Goal: Use online tool/utility: Use online tool/utility

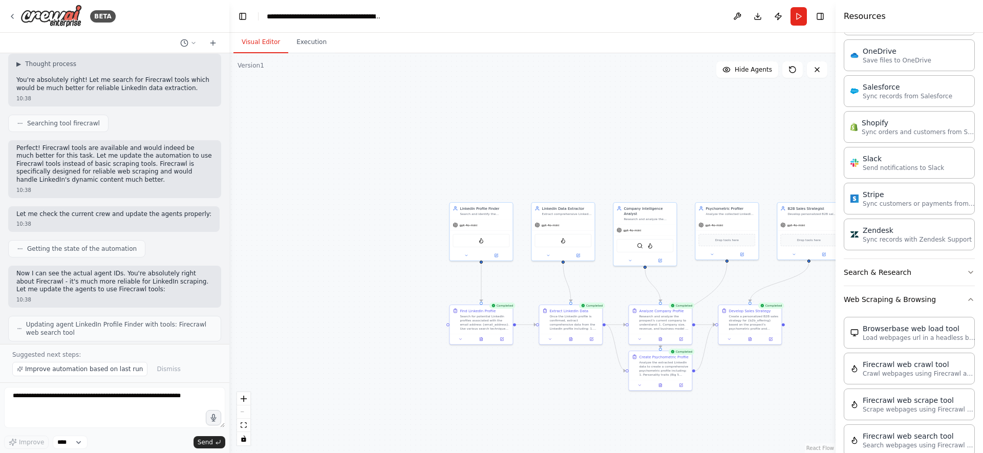
click at [270, 34] on button "Visual Editor" at bounding box center [260, 42] width 55 height 21
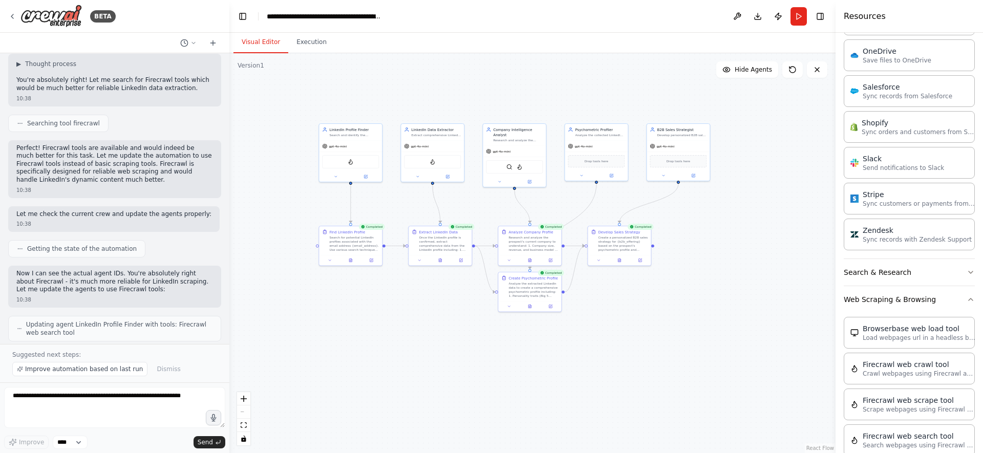
drag, startPoint x: 422, startPoint y: 212, endPoint x: 292, endPoint y: 134, distance: 152.4
click at [292, 134] on div ".deletable-edge-delete-btn { width: 20px; height: 20px; border: 0px solid #ffff…" at bounding box center [532, 253] width 606 height 400
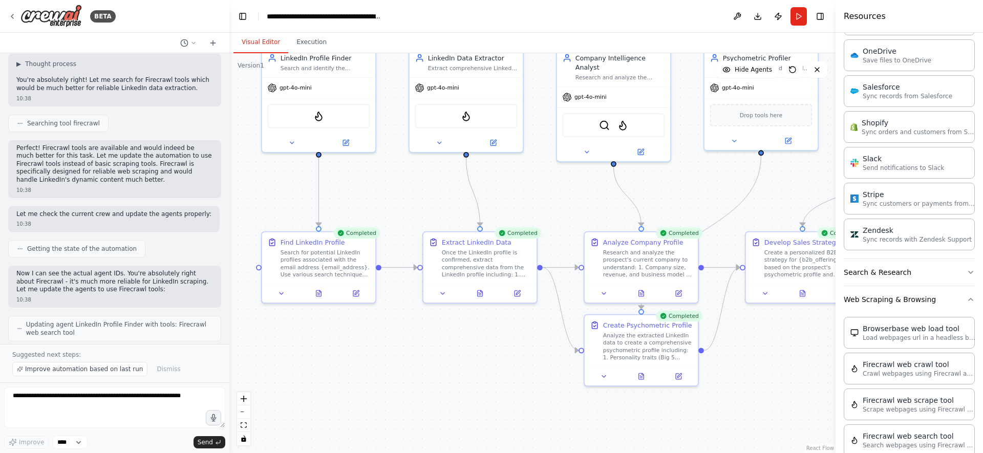
drag, startPoint x: 309, startPoint y: 98, endPoint x: 500, endPoint y: 243, distance: 239.6
click at [500, 243] on div ".deletable-edge-delete-btn { width: 20px; height: 20px; border: 0px solid #ffff…" at bounding box center [532, 253] width 606 height 400
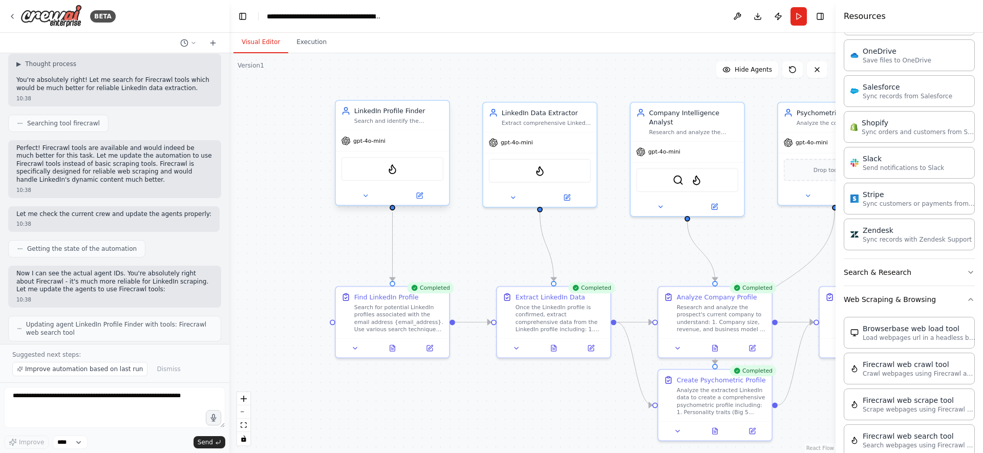
click at [416, 142] on div "gpt-4o-mini" at bounding box center [392, 140] width 113 height 20
click at [366, 137] on span "gpt-4o-mini" at bounding box center [369, 140] width 32 height 7
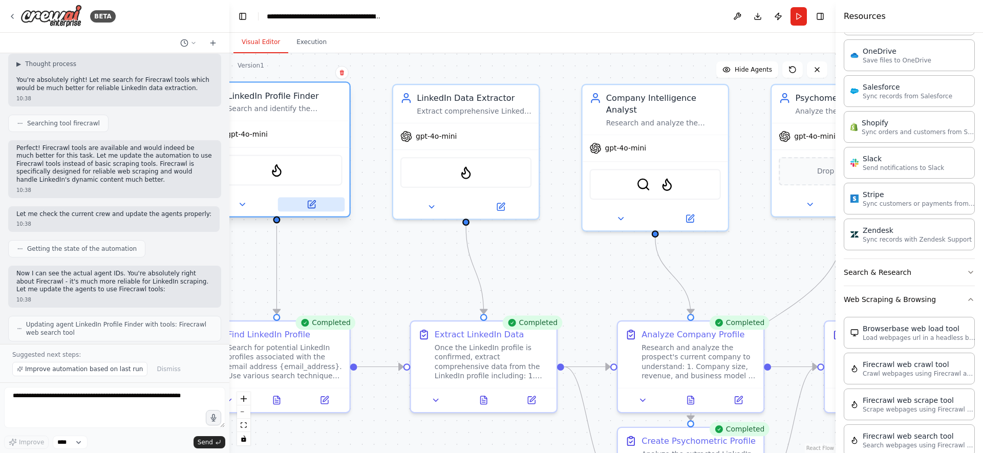
click at [308, 206] on icon at bounding box center [311, 204] width 7 height 7
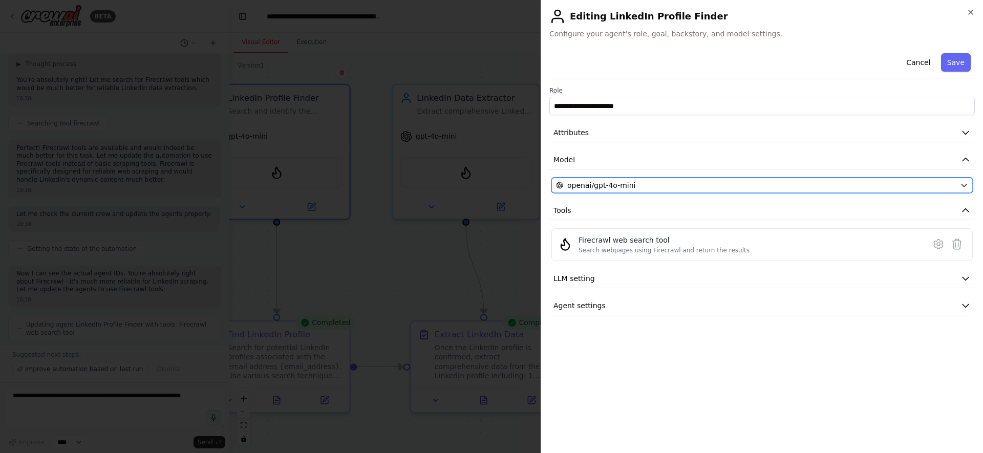
click at [782, 179] on button "openai/gpt-4o-mini" at bounding box center [761, 185] width 421 height 15
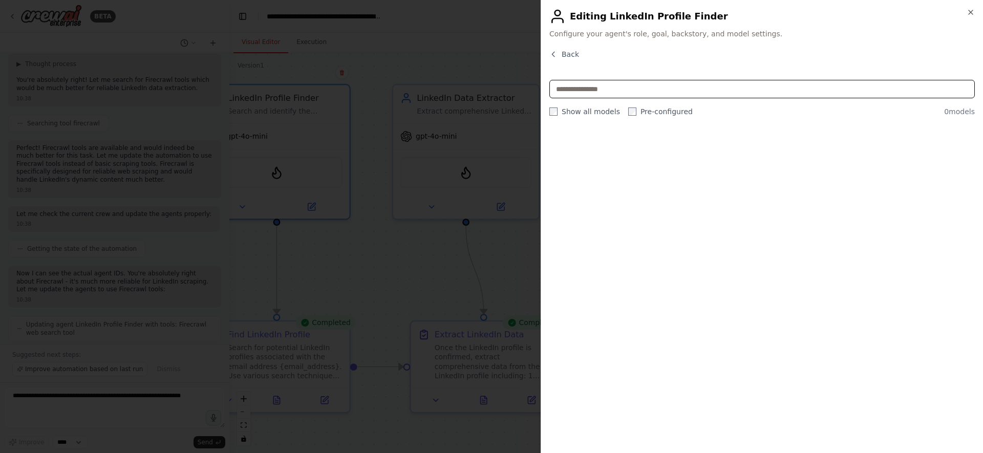
click at [739, 92] on input "text" at bounding box center [761, 89] width 425 height 18
click at [636, 114] on label "Pre-configured" at bounding box center [660, 111] width 64 height 10
click at [582, 115] on label "Show all models" at bounding box center [584, 111] width 71 height 10
click at [585, 110] on label "Show all models" at bounding box center [584, 111] width 71 height 10
click at [567, 54] on span "Back" at bounding box center [569, 54] width 17 height 10
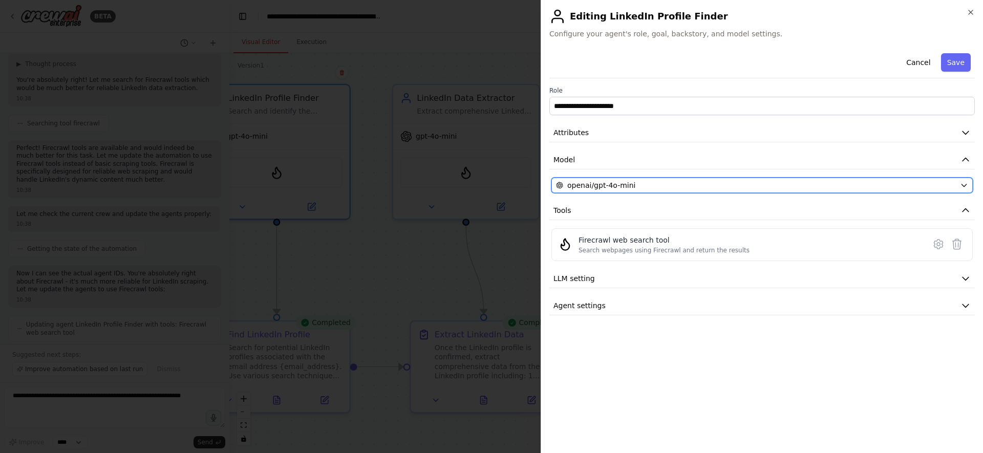
click at [963, 186] on icon "button" at bounding box center [964, 185] width 8 height 8
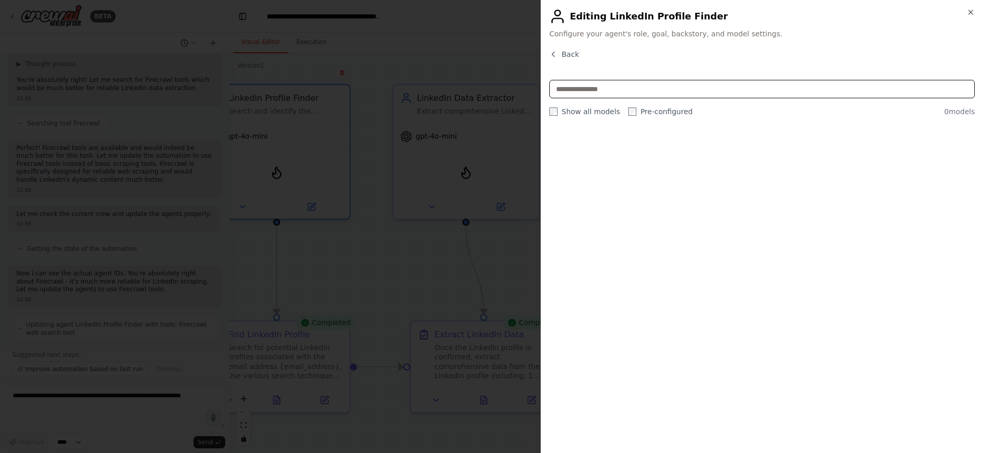
click at [932, 93] on input "text" at bounding box center [761, 89] width 425 height 18
click at [564, 57] on span "Back" at bounding box center [569, 54] width 17 height 10
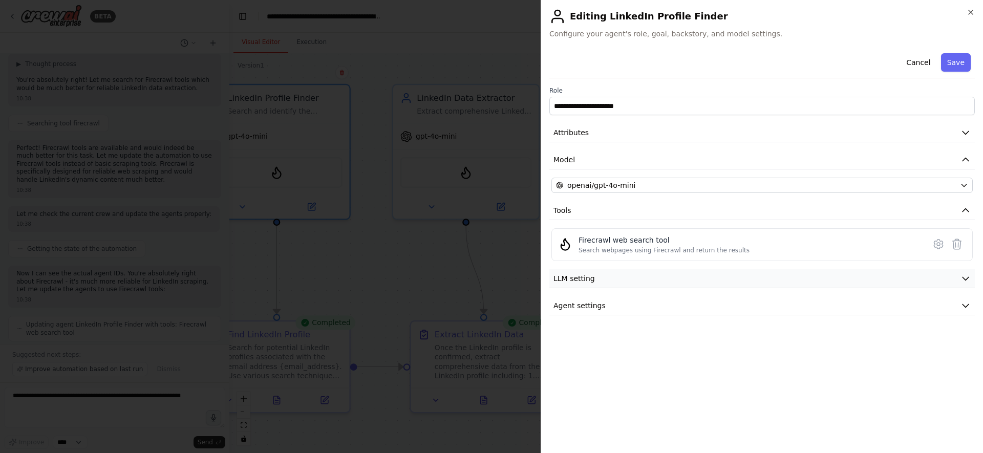
click at [695, 279] on button "LLM setting" at bounding box center [761, 278] width 425 height 19
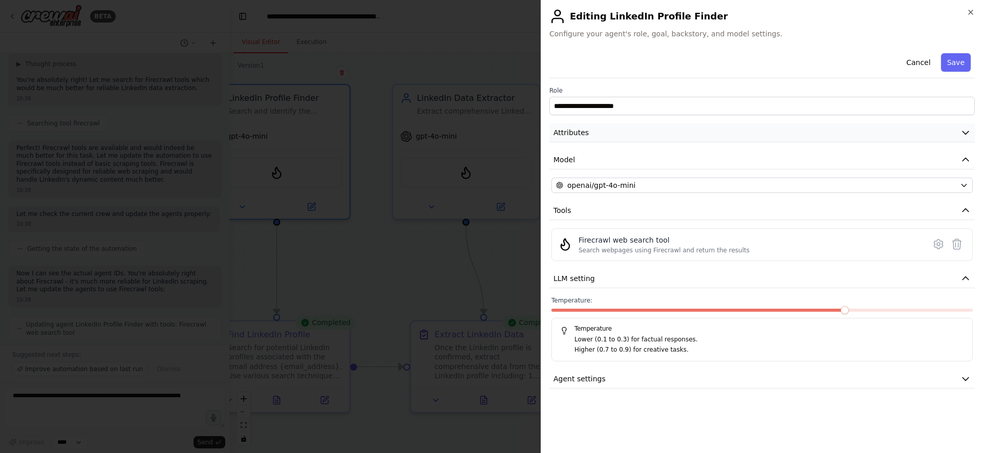
click at [631, 135] on button "Attributes" at bounding box center [761, 132] width 425 height 19
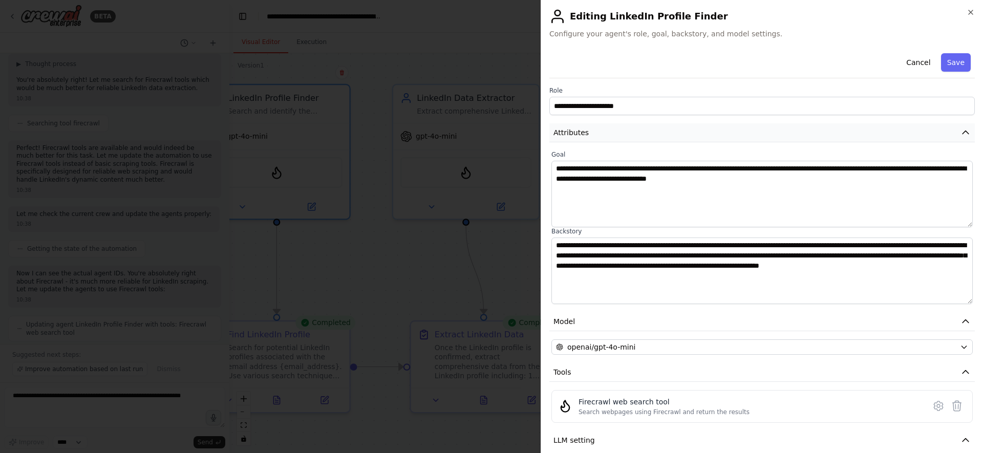
click at [631, 135] on button "Attributes" at bounding box center [761, 132] width 425 height 19
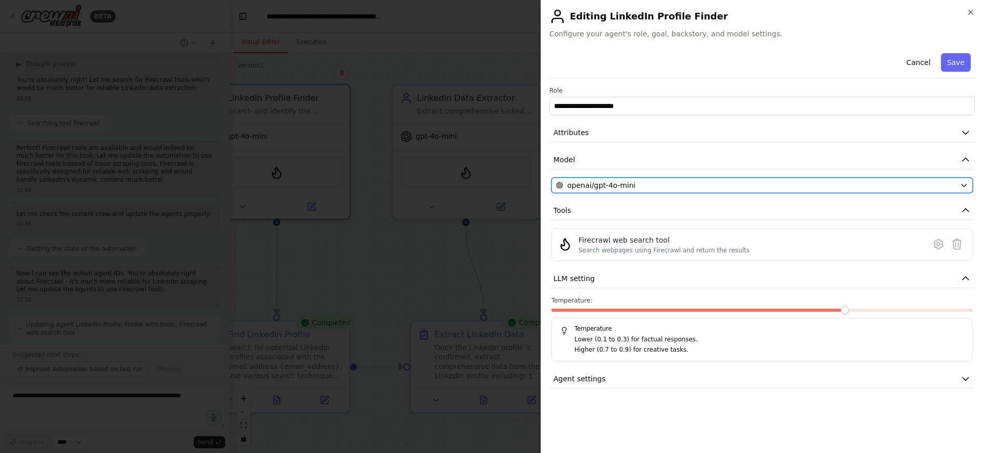
click at [630, 183] on span "openai/gpt-4o-mini" at bounding box center [601, 185] width 69 height 10
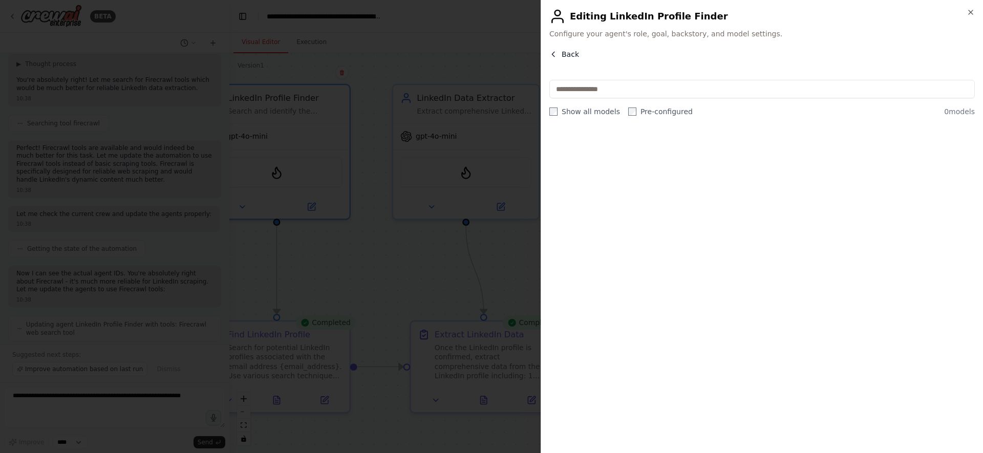
click at [567, 53] on span "Back" at bounding box center [569, 54] width 17 height 10
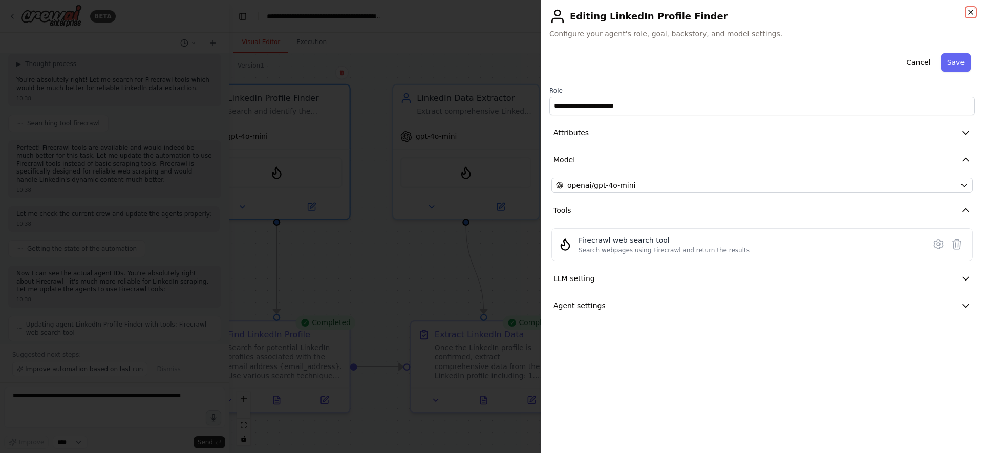
click at [974, 15] on icon "button" at bounding box center [970, 12] width 8 height 8
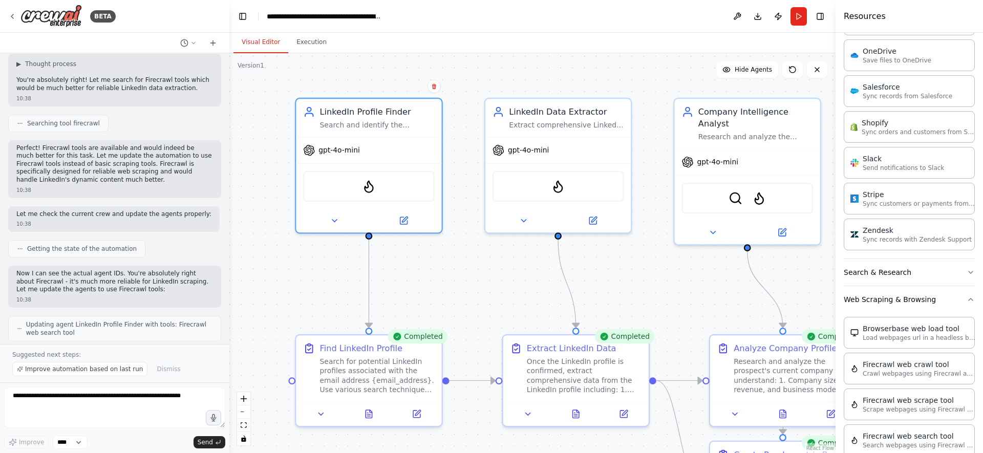
drag, startPoint x: 341, startPoint y: 305, endPoint x: 433, endPoint y: 319, distance: 93.1
click at [433, 319] on div ".deletable-edge-delete-btn { width: 20px; height: 20px; border: 0px solid #ffff…" at bounding box center [532, 253] width 606 height 400
click at [244, 411] on icon "zoom out" at bounding box center [244, 411] width 6 height 1
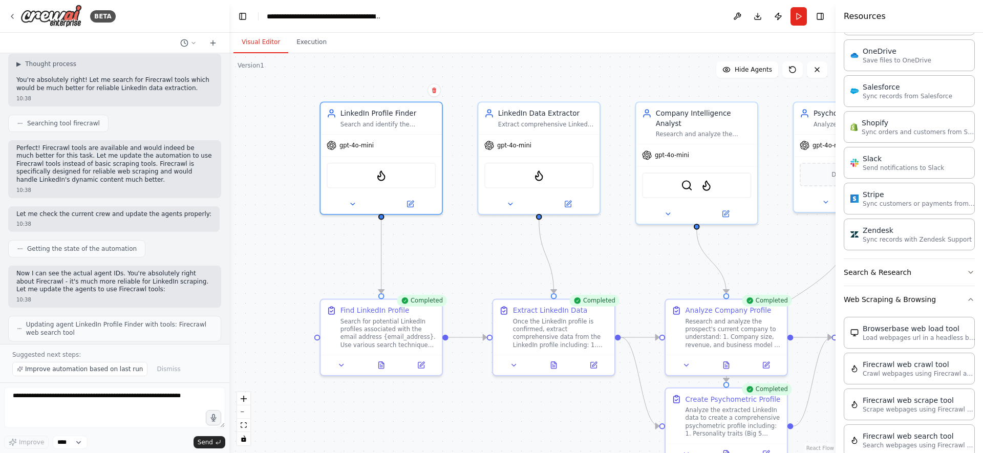
drag, startPoint x: 507, startPoint y: 272, endPoint x: 492, endPoint y: 250, distance: 26.5
click at [492, 250] on div ".deletable-edge-delete-btn { width: 20px; height: 20px; border: 0px solid #ffff…" at bounding box center [532, 253] width 606 height 400
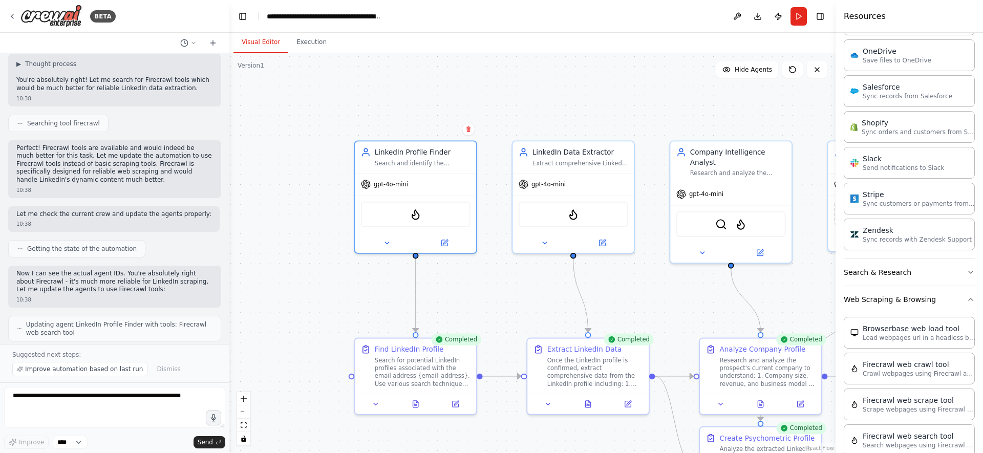
drag, startPoint x: 470, startPoint y: 278, endPoint x: 505, endPoint y: 316, distance: 51.5
click at [505, 316] on div ".deletable-edge-delete-btn { width: 20px; height: 20px; border: 0px solid #ffff…" at bounding box center [532, 253] width 606 height 400
click at [245, 412] on button "zoom out" at bounding box center [243, 411] width 13 height 13
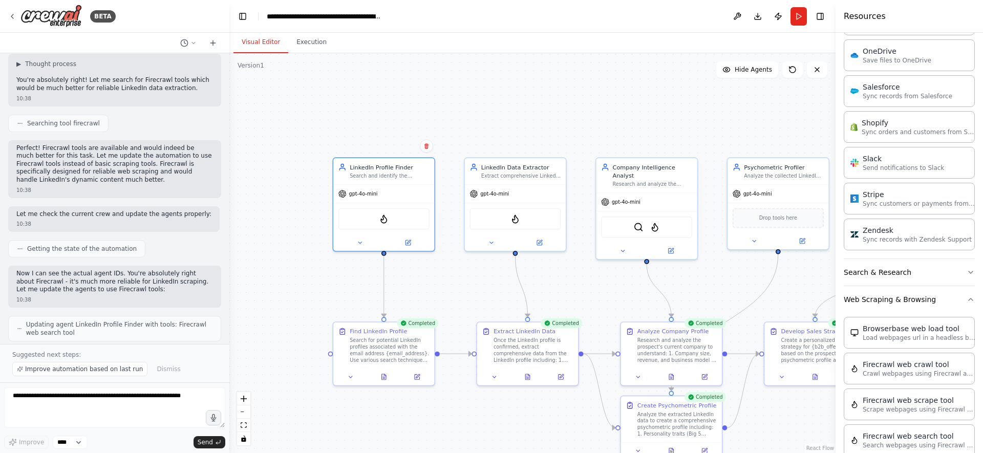
drag, startPoint x: 340, startPoint y: 263, endPoint x: 289, endPoint y: 262, distance: 51.2
click at [289, 262] on div ".deletable-edge-delete-btn { width: 20px; height: 20px; border: 0px solid #ffff…" at bounding box center [532, 253] width 606 height 400
drag, startPoint x: 448, startPoint y: 312, endPoint x: 366, endPoint y: 296, distance: 83.0
click at [374, 295] on div ".deletable-edge-delete-btn { width: 20px; height: 20px; border: 0px solid #ffff…" at bounding box center [532, 253] width 606 height 400
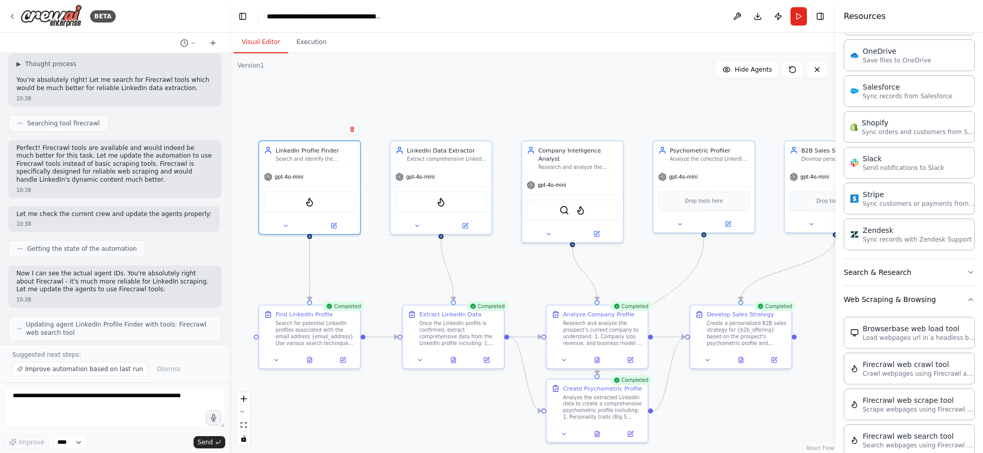
drag, startPoint x: 495, startPoint y: 281, endPoint x: 386, endPoint y: 294, distance: 110.3
click at [403, 295] on div ".deletable-edge-delete-btn { width: 20px; height: 20px; border: 0px solid #ffff…" at bounding box center [532, 253] width 606 height 400
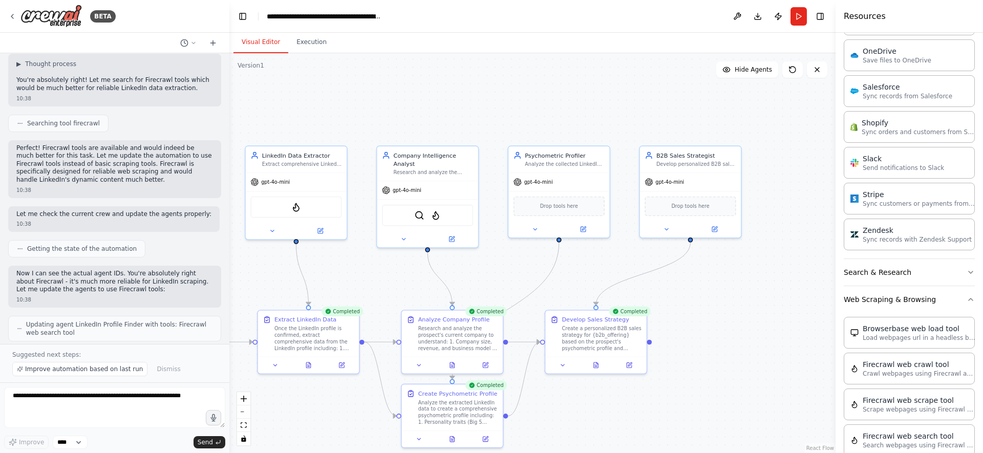
drag, startPoint x: 521, startPoint y: 285, endPoint x: 469, endPoint y: 276, distance: 53.5
click at [469, 276] on div ".deletable-edge-delete-btn { width: 20px; height: 20px; border: 0px solid #ffff…" at bounding box center [532, 253] width 606 height 400
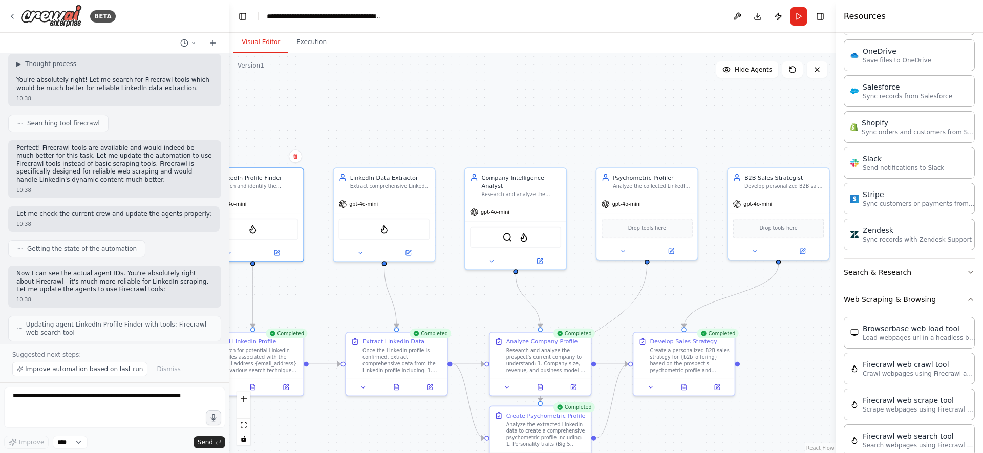
drag, startPoint x: 472, startPoint y: 274, endPoint x: 561, endPoint y: 297, distance: 92.0
click at [561, 297] on div ".deletable-edge-delete-btn { width: 20px; height: 20px; border: 0px solid #ffff…" at bounding box center [532, 253] width 606 height 400
